Goal: Task Accomplishment & Management: Manage account settings

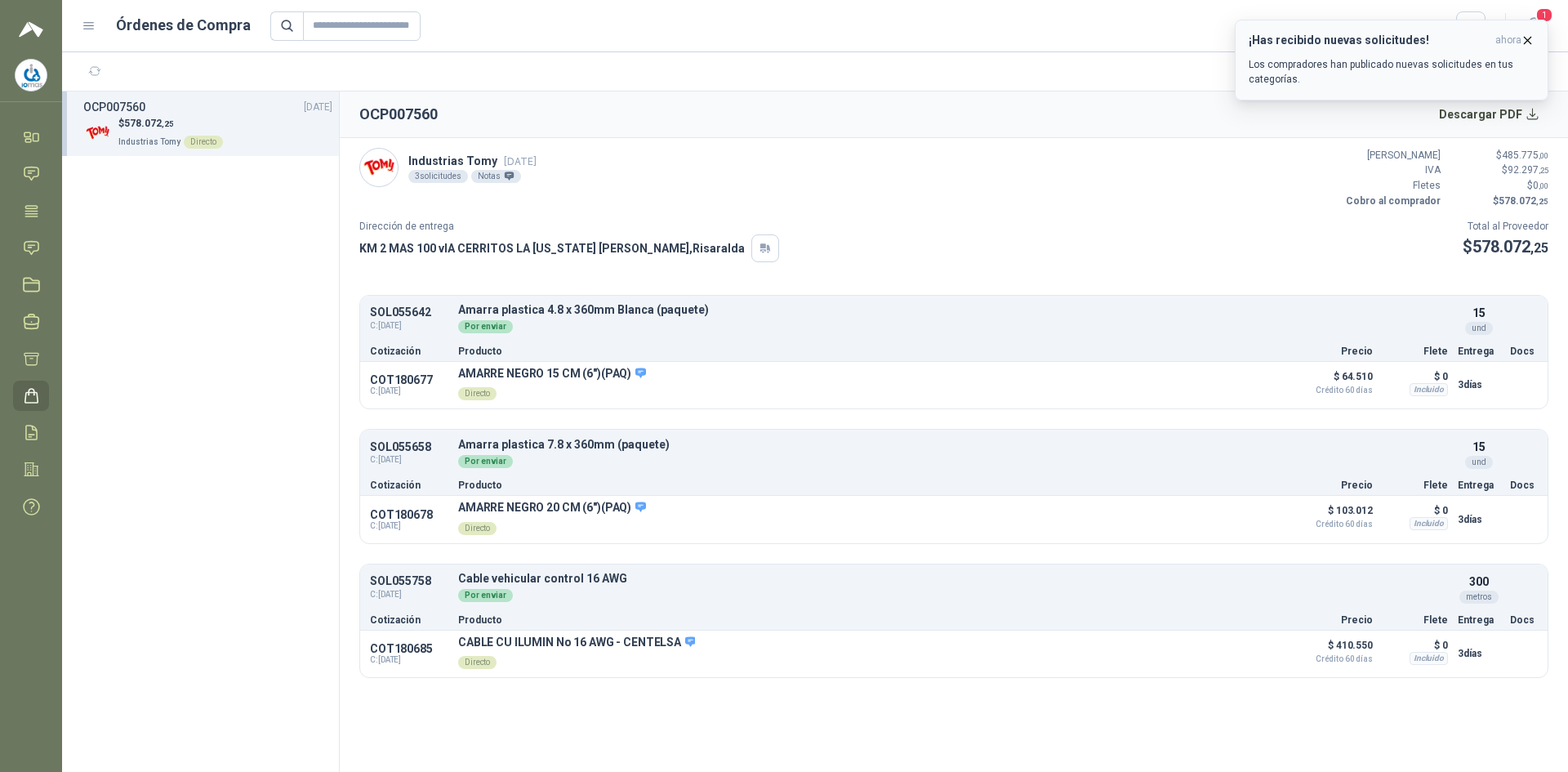
click at [1336, 56] on div "¡Has recibido nuevas solicitudes! ahora Los compradores han publicado nuevas so…" at bounding box center [1392, 60] width 285 height 53
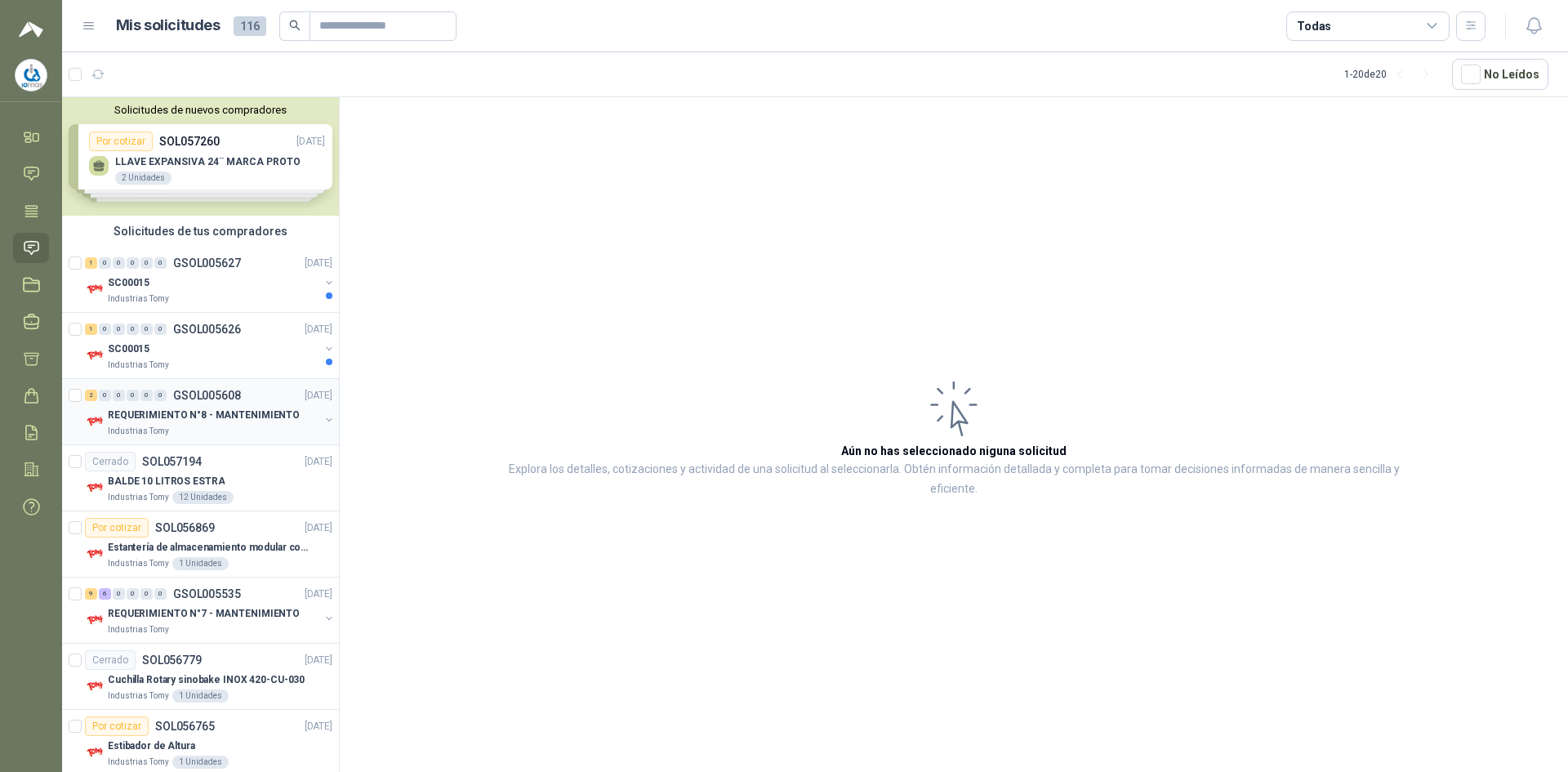
click at [199, 429] on div "Industrias Tomy" at bounding box center [213, 431] width 211 height 13
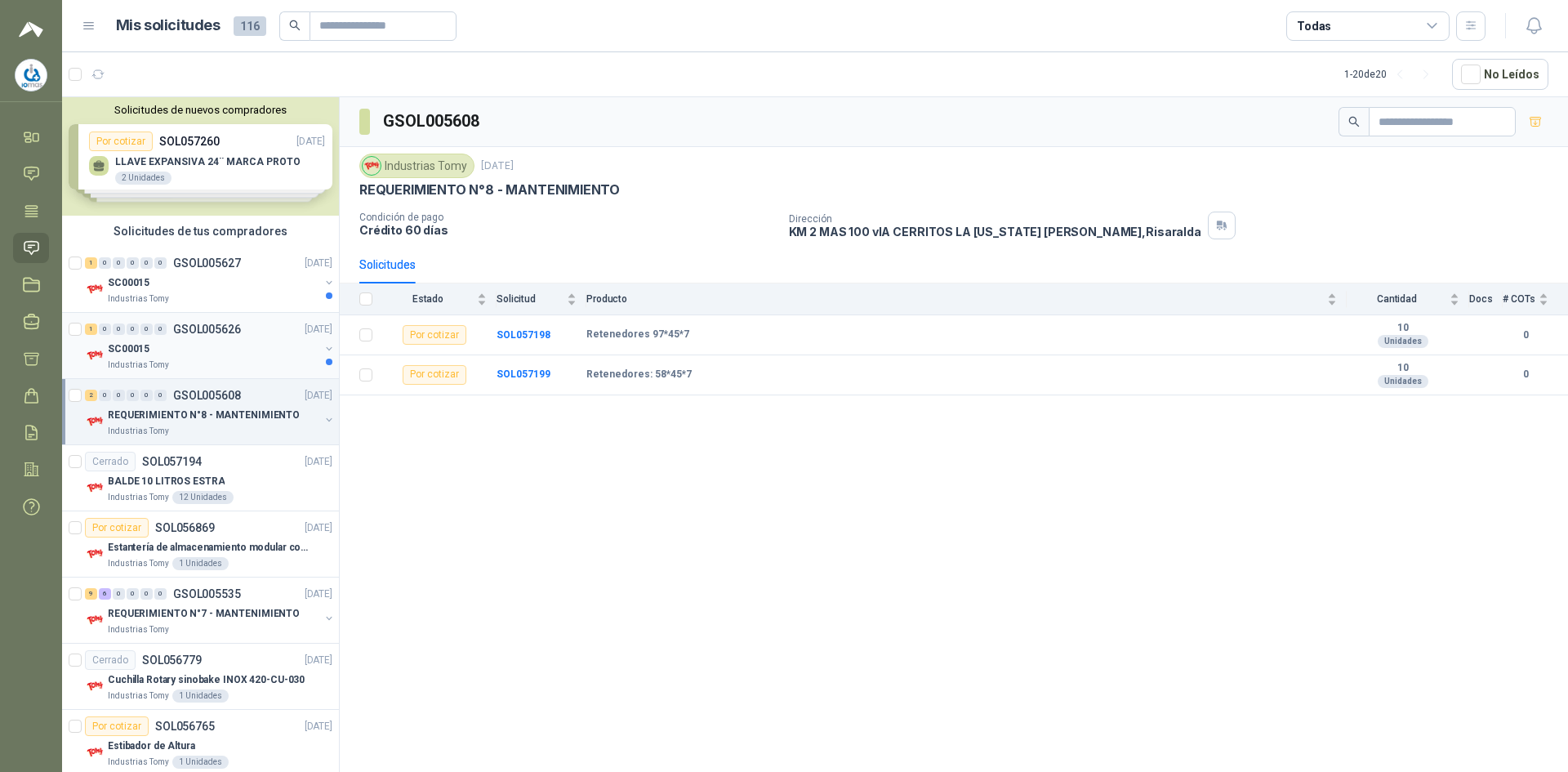
click at [241, 354] on div "SC00015" at bounding box center [213, 348] width 211 height 20
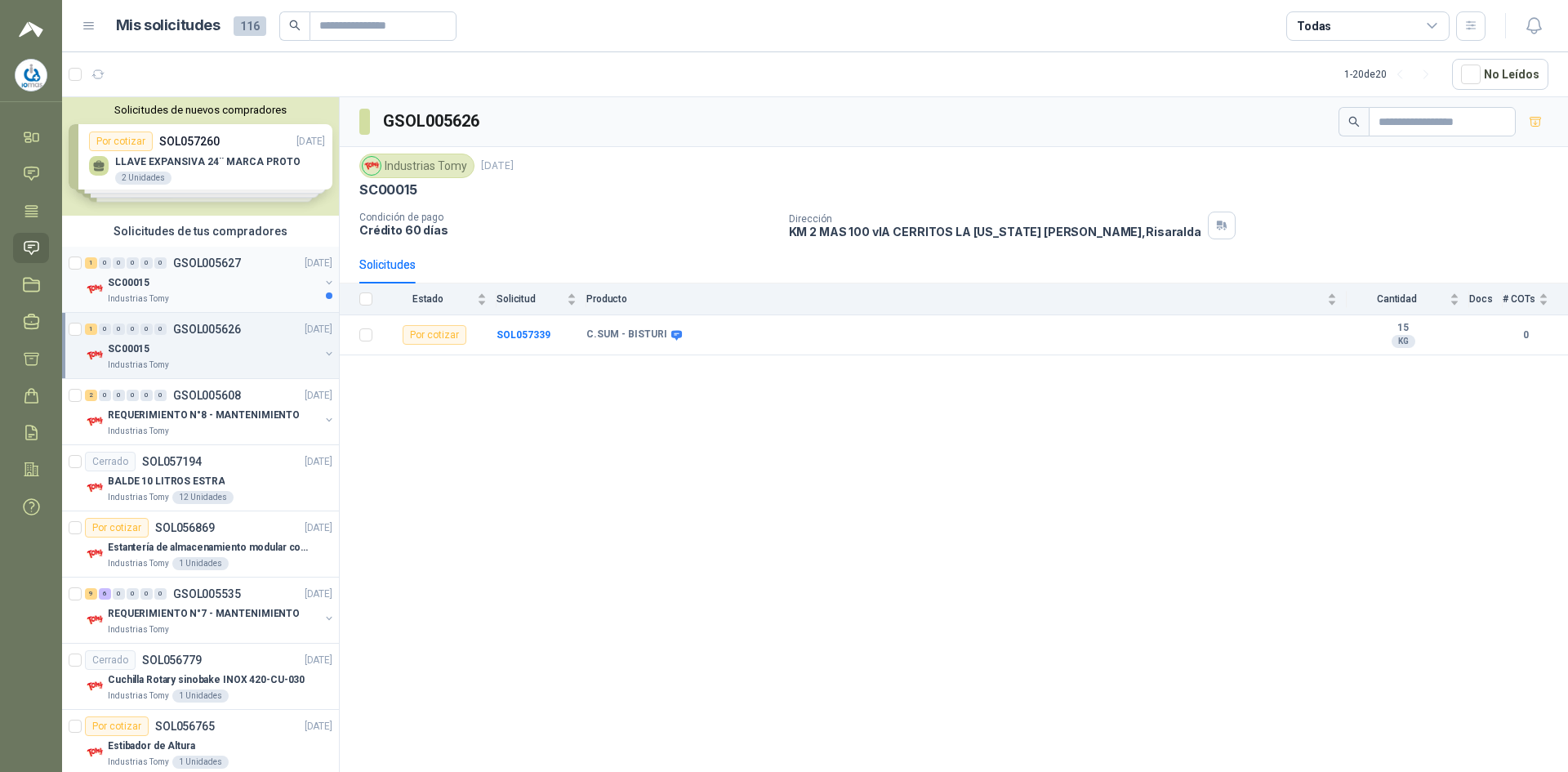
click at [233, 273] on div "SC00015" at bounding box center [213, 283] width 211 height 20
